Goal: Book appointment/travel/reservation

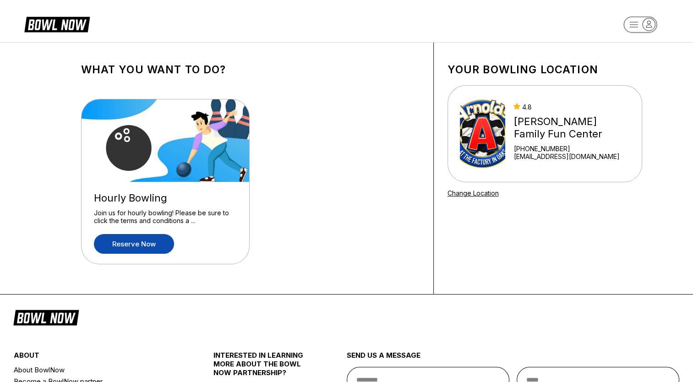
click at [131, 247] on link "Reserve now" at bounding box center [134, 244] width 80 height 20
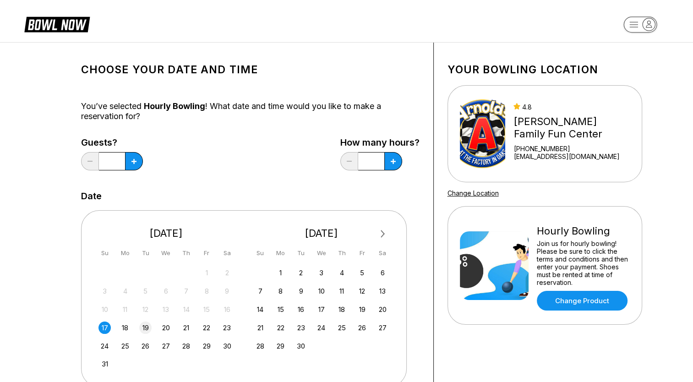
click at [141, 329] on div "19" at bounding box center [145, 328] width 12 height 12
click at [143, 164] on button at bounding box center [134, 161] width 18 height 18
type input "*"
click at [136, 161] on icon at bounding box center [134, 161] width 5 height 5
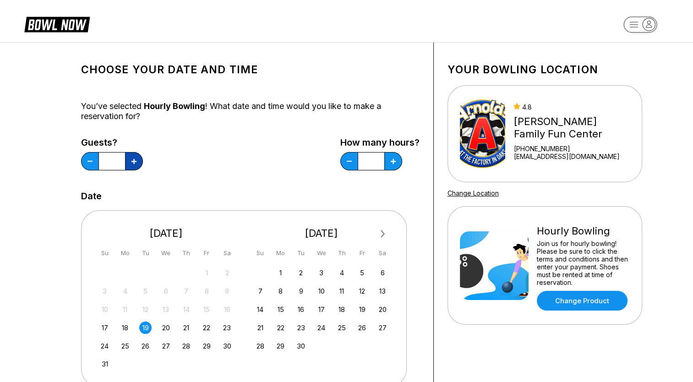
click at [136, 161] on icon at bounding box center [134, 161] width 5 height 5
click at [117, 161] on input "*" at bounding box center [112, 161] width 26 height 18
drag, startPoint x: 117, startPoint y: 161, endPoint x: 132, endPoint y: 166, distance: 16.4
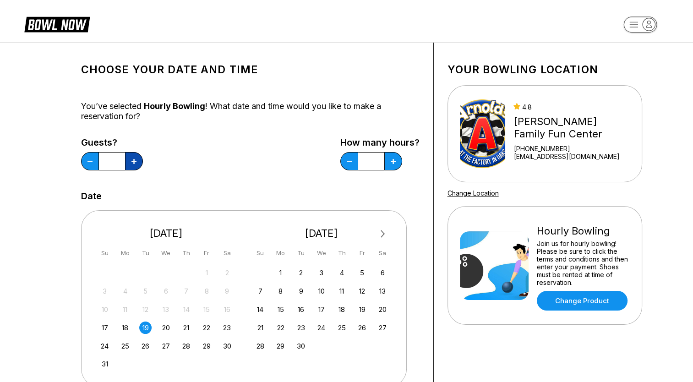
click at [132, 166] on button at bounding box center [134, 161] width 18 height 18
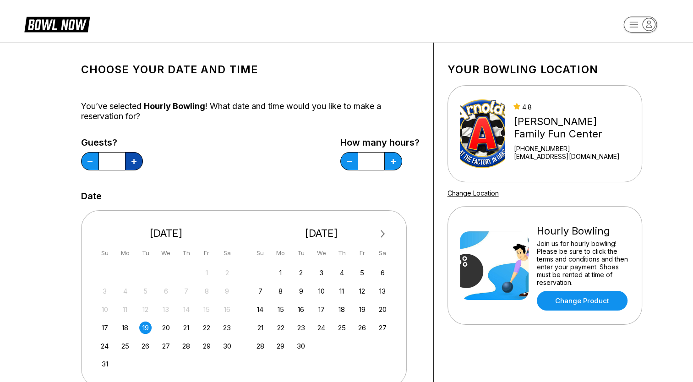
click at [132, 166] on button at bounding box center [134, 161] width 18 height 18
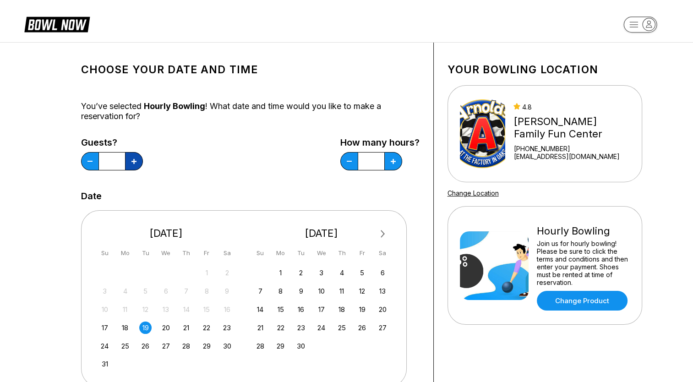
click at [132, 166] on button at bounding box center [134, 161] width 18 height 18
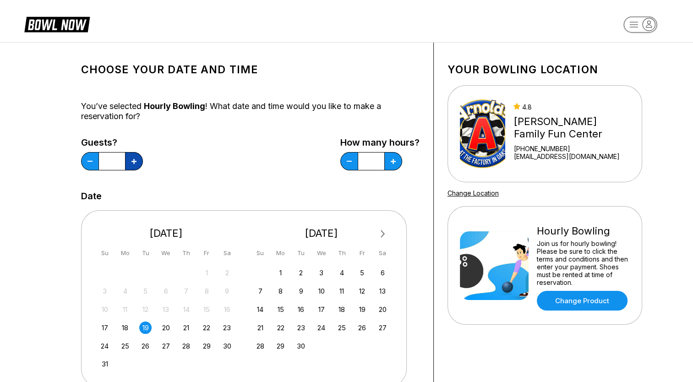
click at [132, 166] on button at bounding box center [134, 161] width 18 height 18
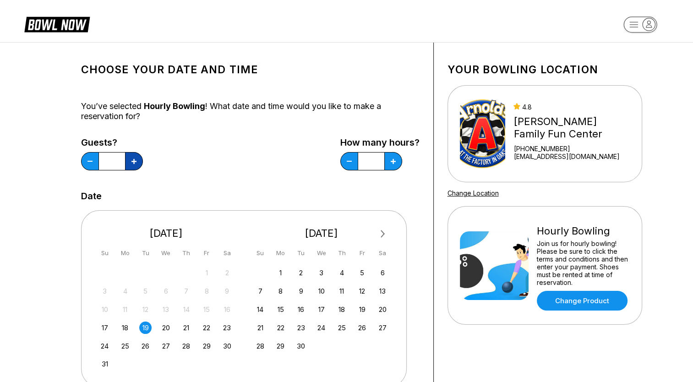
click at [132, 166] on button at bounding box center [134, 161] width 18 height 18
type input "**"
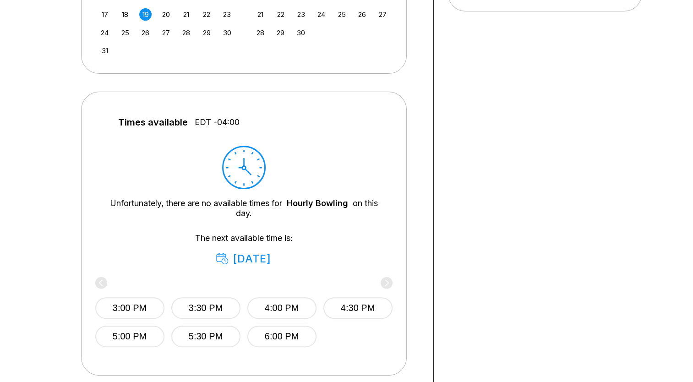
scroll to position [315, 0]
